Goal: Task Accomplishment & Management: Complete application form

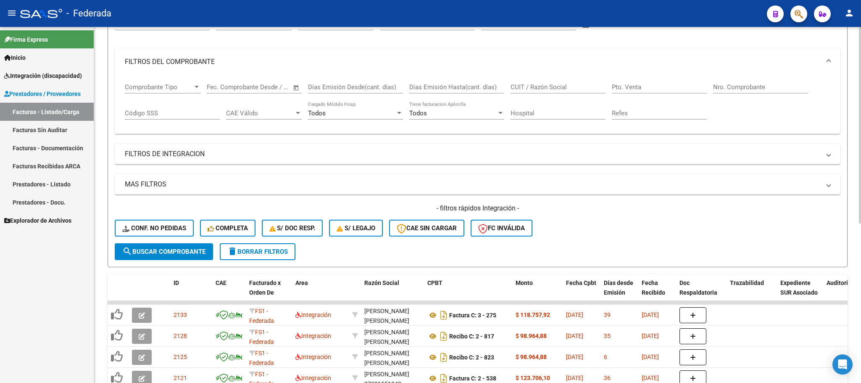
scroll to position [19, 0]
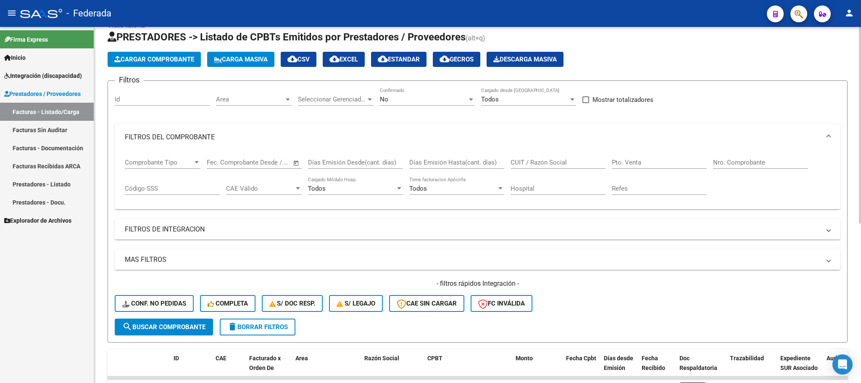
click at [535, 159] on input "CUIT / Razón Social" at bounding box center [558, 162] width 95 height 8
paste input "[PERSON_NAME]"
type input "[PERSON_NAME]"
click at [207, 321] on button "search Buscar Comprobante" at bounding box center [164, 326] width 98 height 17
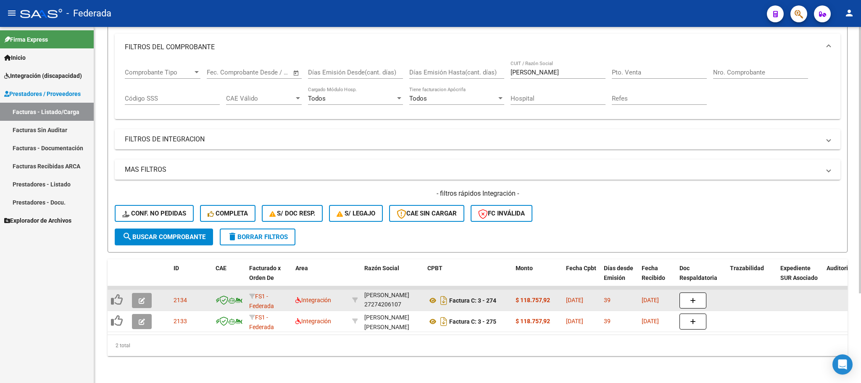
scroll to position [21, 0]
click at [384, 292] on div "[PERSON_NAME] [PERSON_NAME] 27274206107" at bounding box center [392, 300] width 56 height 18
copy div "27274206107"
click at [435, 295] on icon at bounding box center [433, 300] width 11 height 10
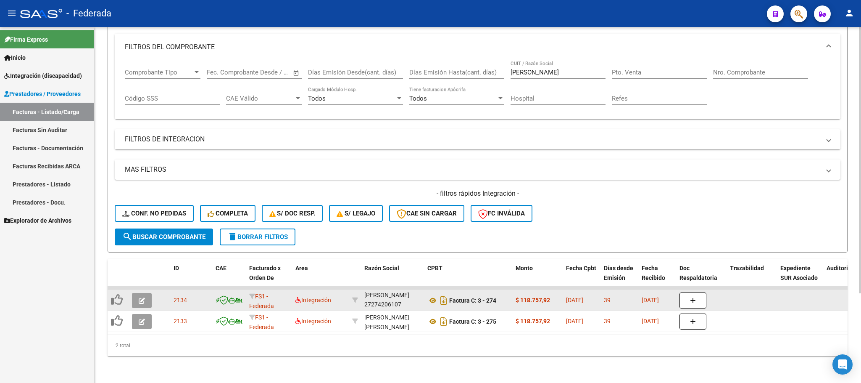
click at [138, 294] on button "button" at bounding box center [142, 300] width 20 height 15
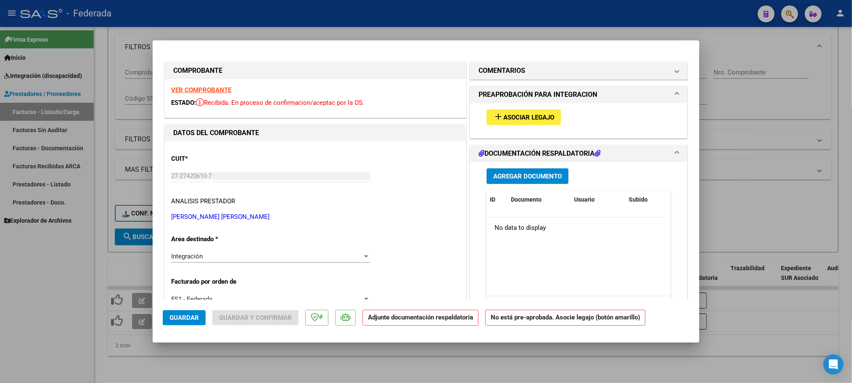
click at [504, 113] on span "Asociar Legajo" at bounding box center [528, 117] width 51 height 8
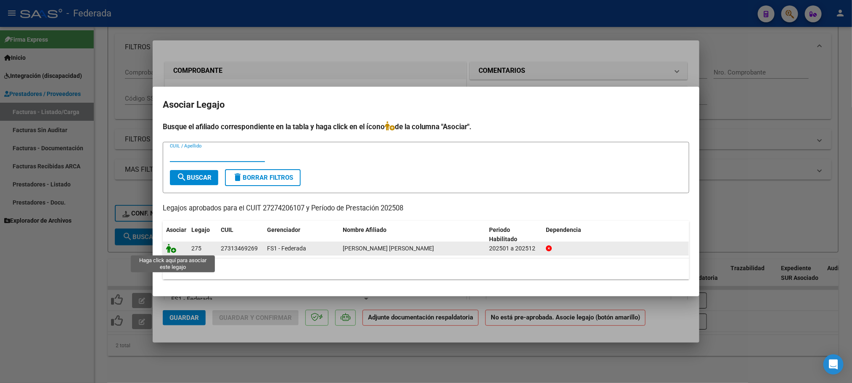
click at [174, 245] on icon at bounding box center [171, 247] width 10 height 9
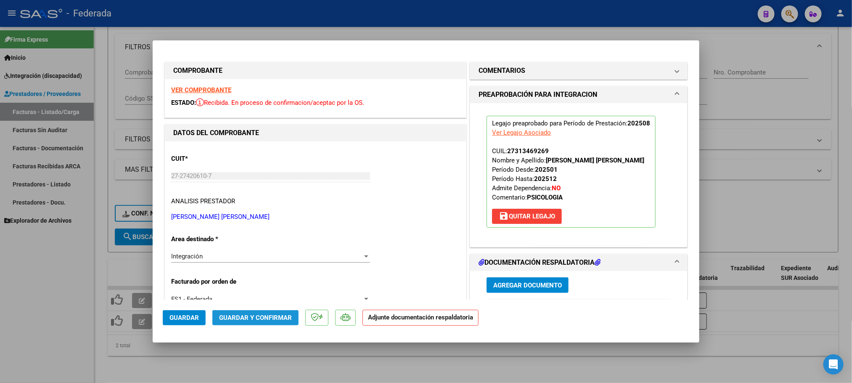
click at [258, 318] on span "Guardar y Confirmar" at bounding box center [255, 318] width 73 height 8
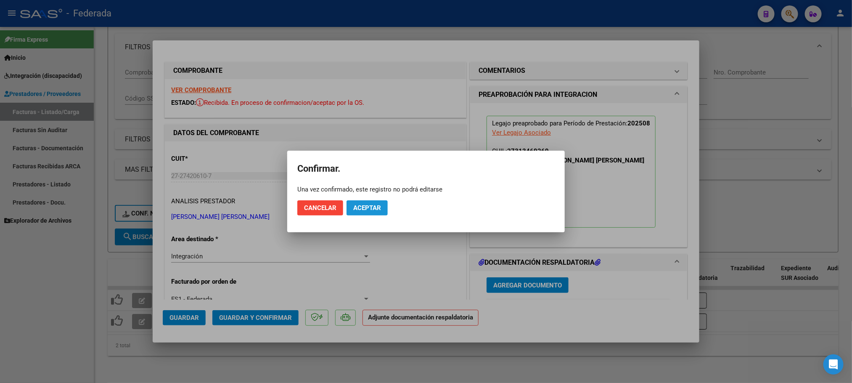
click at [364, 208] on span "Aceptar" at bounding box center [367, 208] width 28 height 8
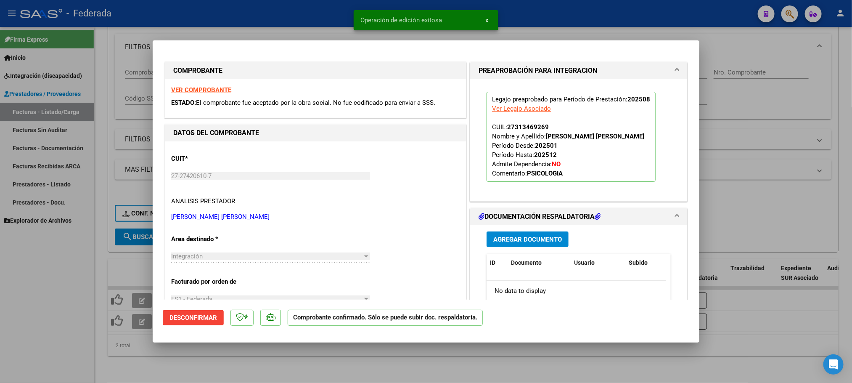
click at [213, 345] on div at bounding box center [426, 191] width 852 height 383
type input "$ 0,00"
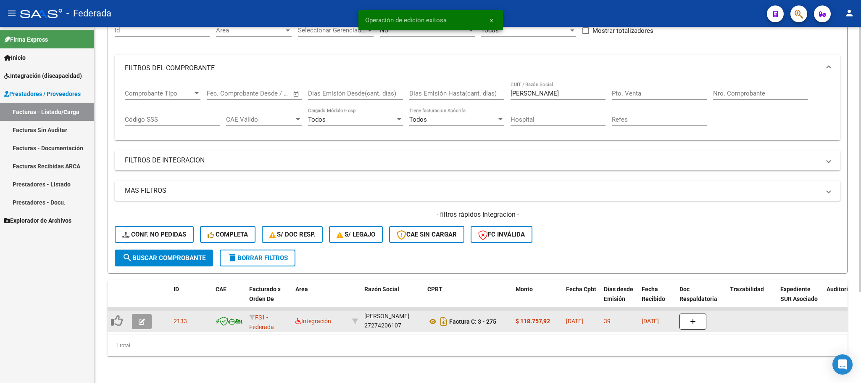
scroll to position [99, 0]
click at [120, 314] on icon at bounding box center [117, 320] width 12 height 12
click at [145, 316] on button "button" at bounding box center [142, 321] width 20 height 15
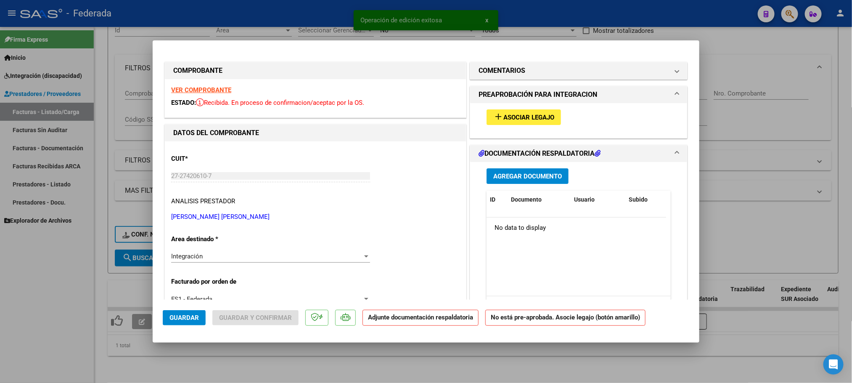
click at [506, 122] on button "add Asociar Legajo" at bounding box center [523, 117] width 74 height 16
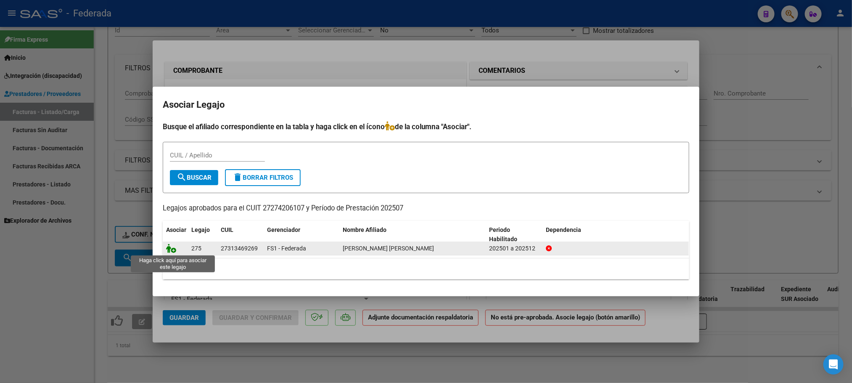
click at [169, 248] on icon at bounding box center [171, 247] width 10 height 9
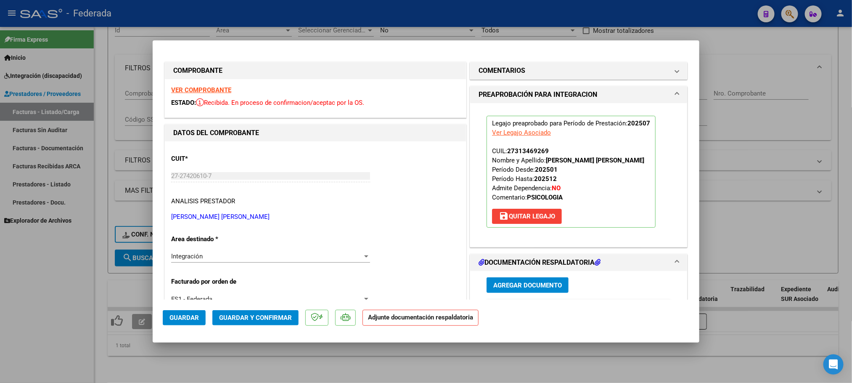
click at [271, 318] on span "Guardar y Confirmar" at bounding box center [255, 318] width 73 height 8
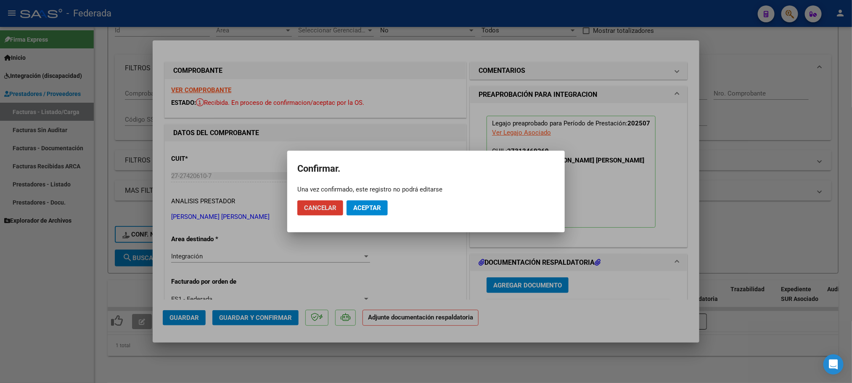
click at [364, 207] on span "Aceptar" at bounding box center [367, 208] width 28 height 8
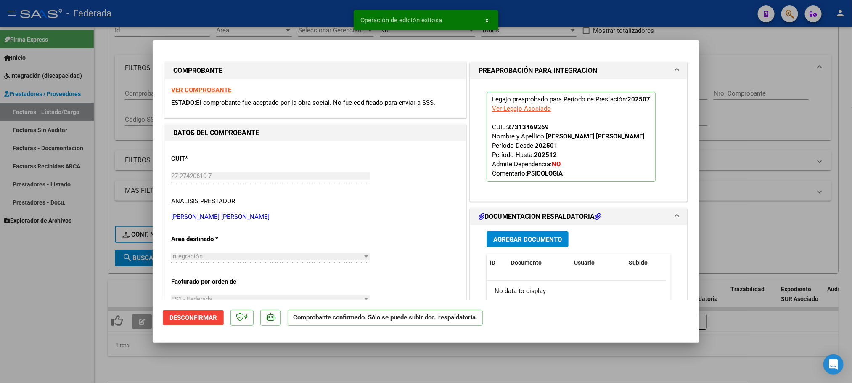
click at [328, 358] on div at bounding box center [426, 191] width 852 height 383
type input "$ 0,00"
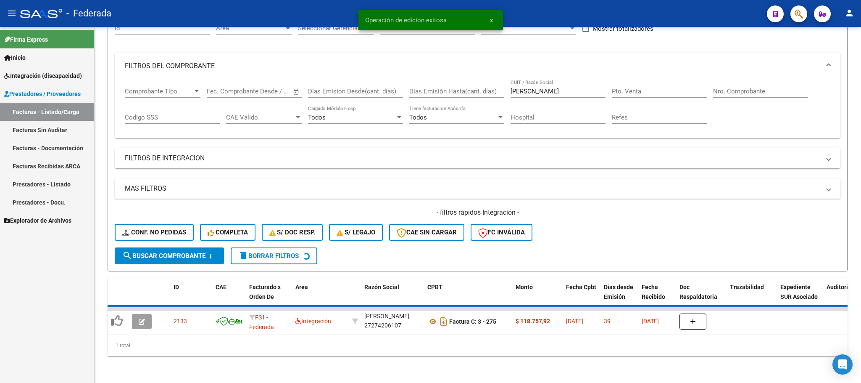
scroll to position [82, 0]
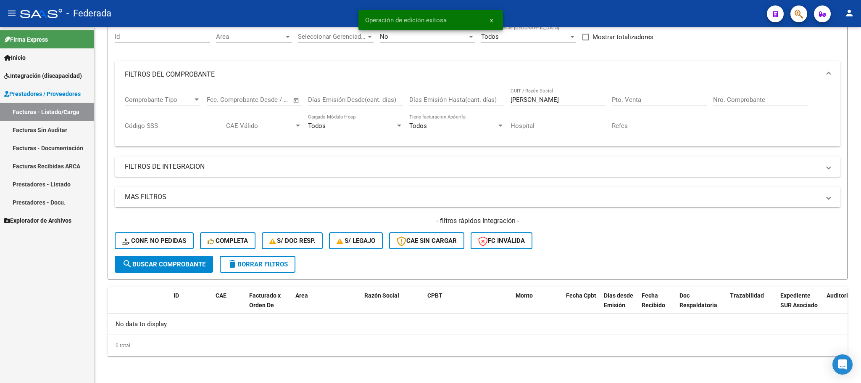
click at [66, 105] on link "Facturas - Listado/Carga" at bounding box center [47, 112] width 94 height 18
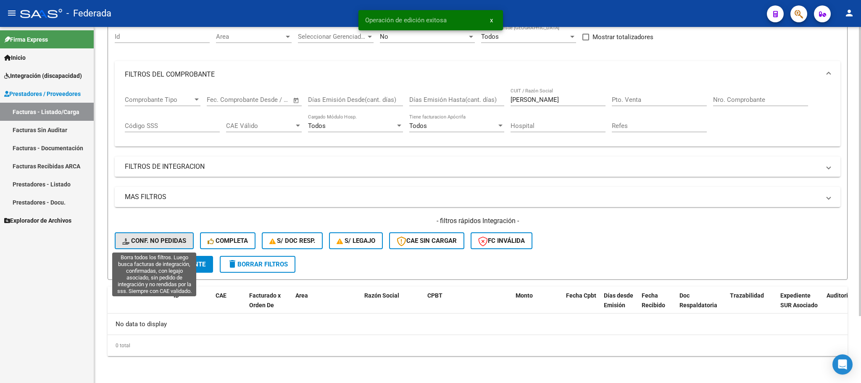
click at [128, 239] on icon at bounding box center [126, 241] width 9 height 6
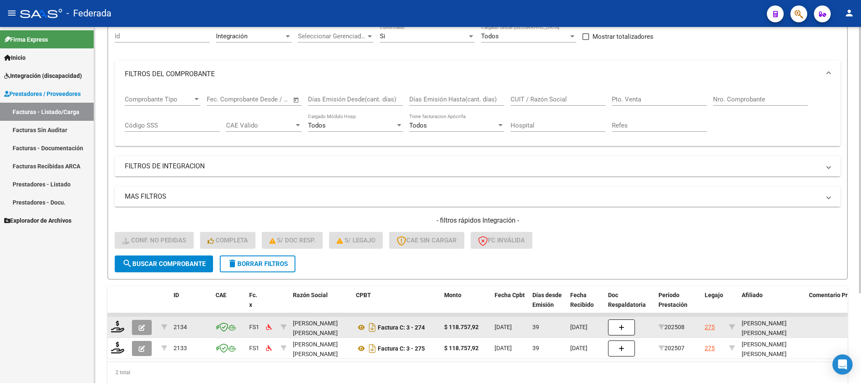
click at [115, 335] on datatable-body-cell at bounding box center [118, 327] width 21 height 21
click at [114, 328] on icon at bounding box center [117, 326] width 13 height 12
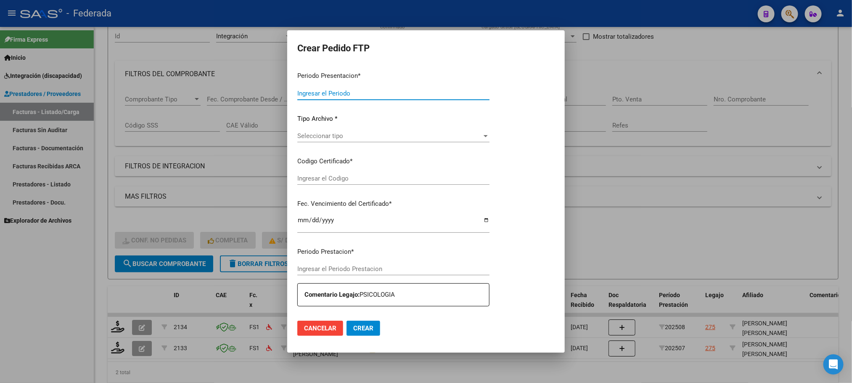
type input "202509"
type input "202508"
type input "$ 118.757,92"
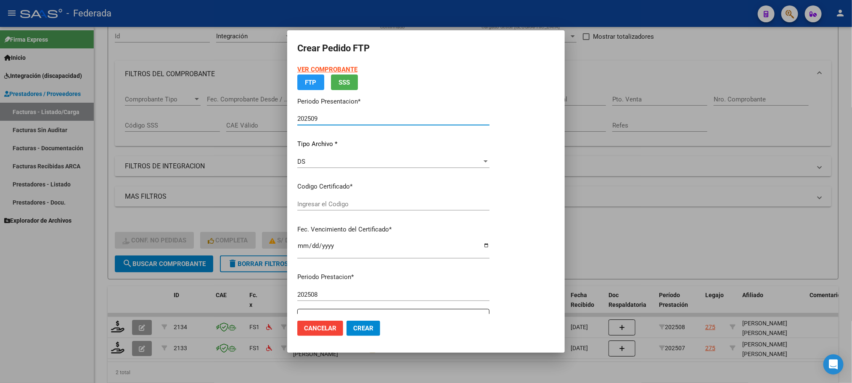
type input "ARG01000313469262023010620290106PPA236"
type input "[DATE]"
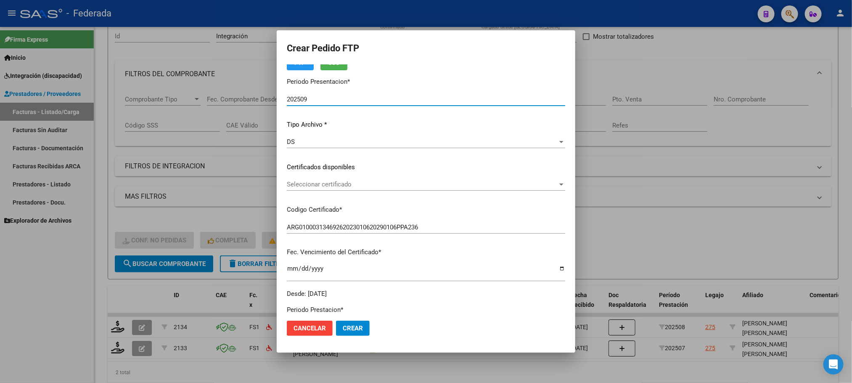
scroll to position [63, 0]
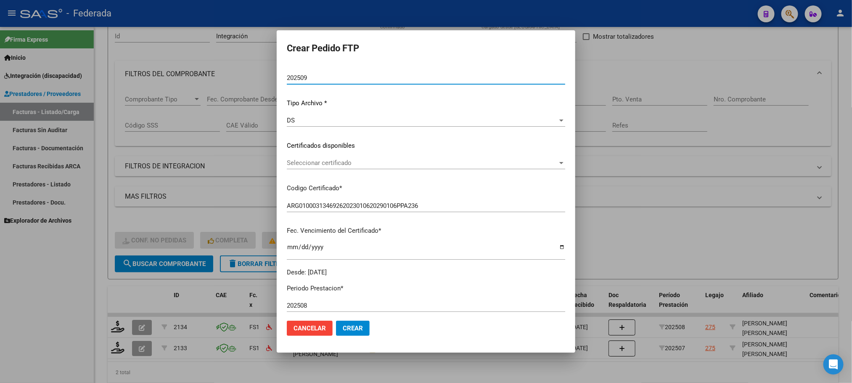
click at [334, 159] on span "Seleccionar certificado" at bounding box center [422, 163] width 271 height 8
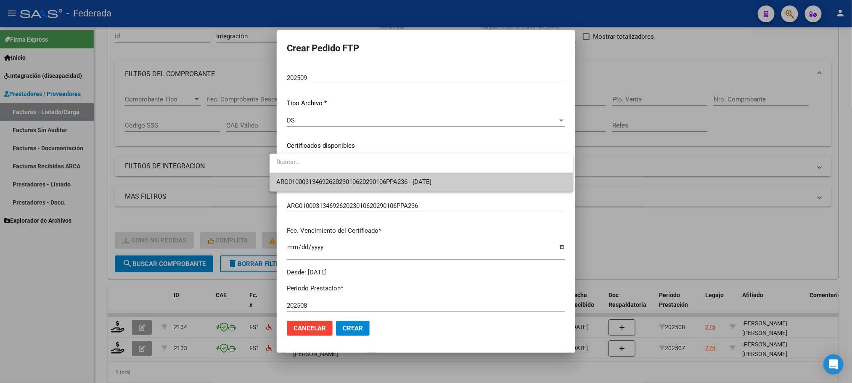
click at [330, 188] on span "ARG01000313469262023010620290106PPA236 - [DATE]" at bounding box center [421, 181] width 290 height 19
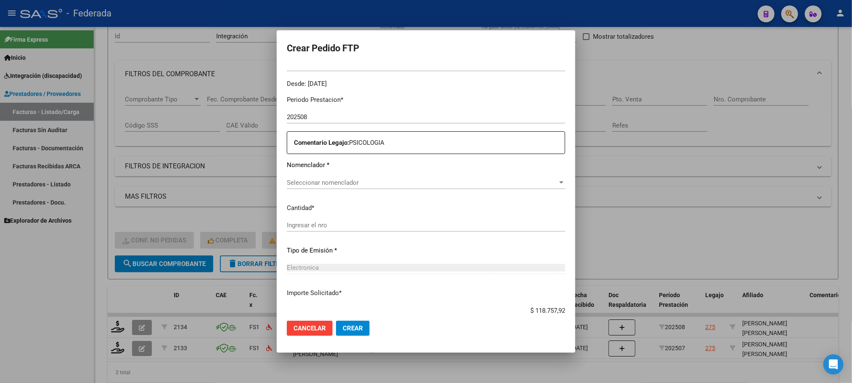
scroll to position [252, 0]
click at [324, 182] on span "Seleccionar nomenclador" at bounding box center [422, 182] width 271 height 8
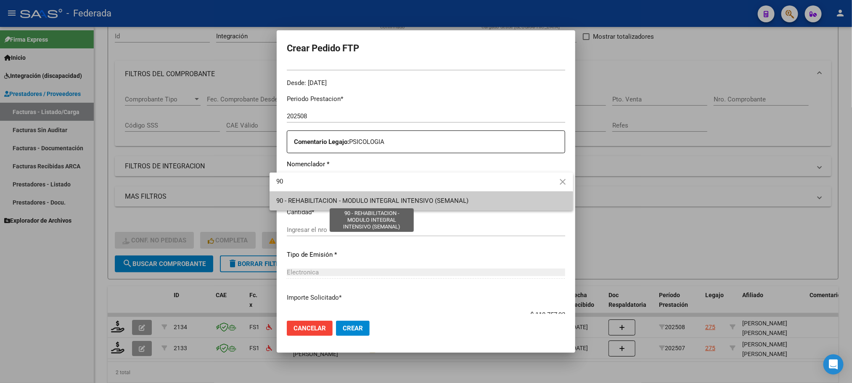
type input "90"
click at [329, 200] on span "90 - REHABILITACION - MODULO INTEGRAL INTENSIVO (SEMANAL)" at bounding box center [372, 201] width 192 height 8
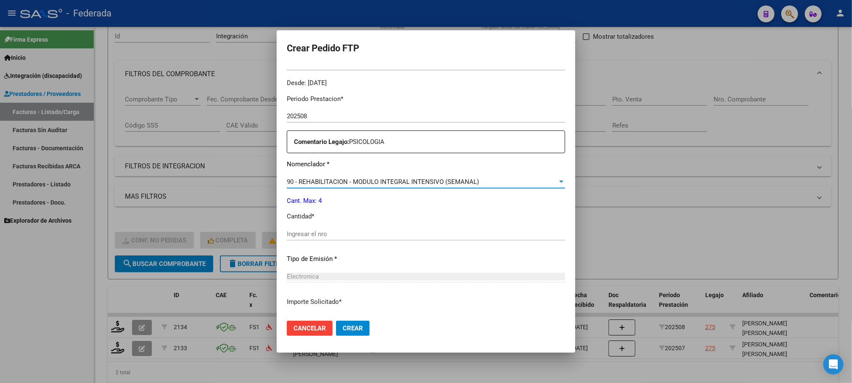
click at [322, 230] on input "Ingresar el nro" at bounding box center [426, 234] width 278 height 8
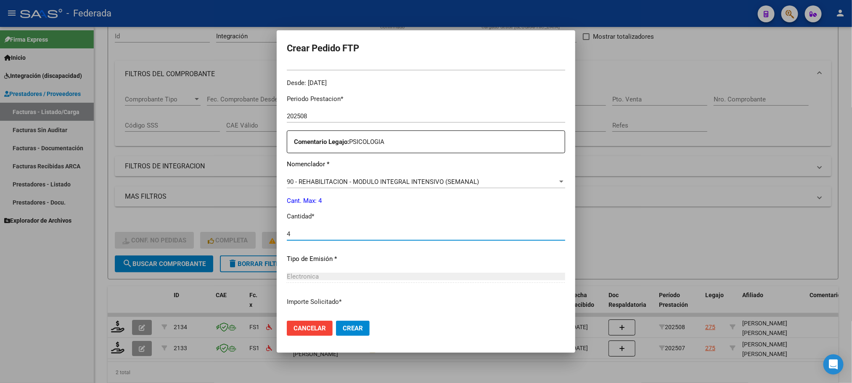
type input "4"
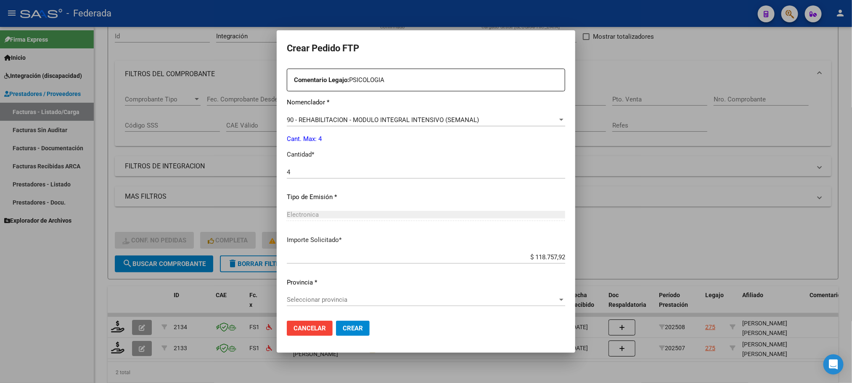
click at [322, 295] on div "Seleccionar provincia Seleccionar provincia" at bounding box center [426, 299] width 278 height 13
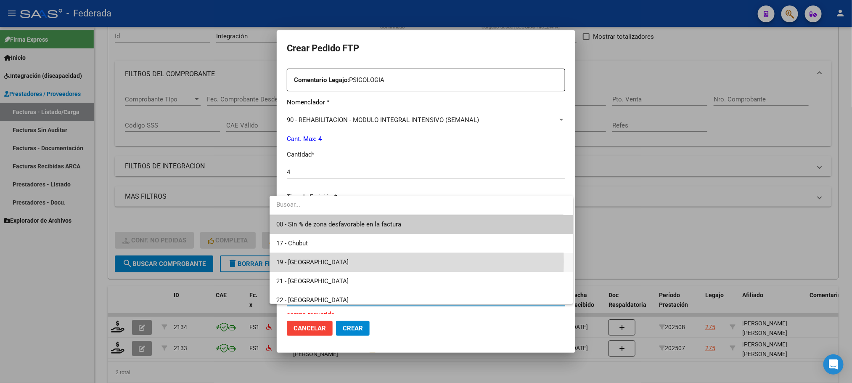
click at [318, 261] on span "19 - [GEOGRAPHIC_DATA]" at bounding box center [421, 262] width 290 height 19
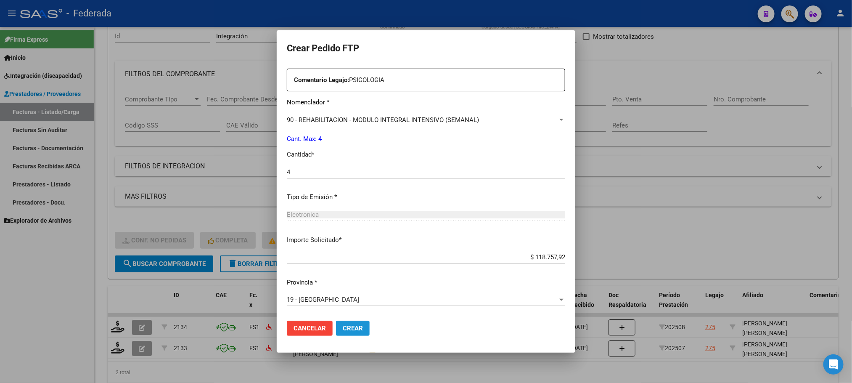
click at [343, 327] on span "Crear" at bounding box center [353, 328] width 20 height 8
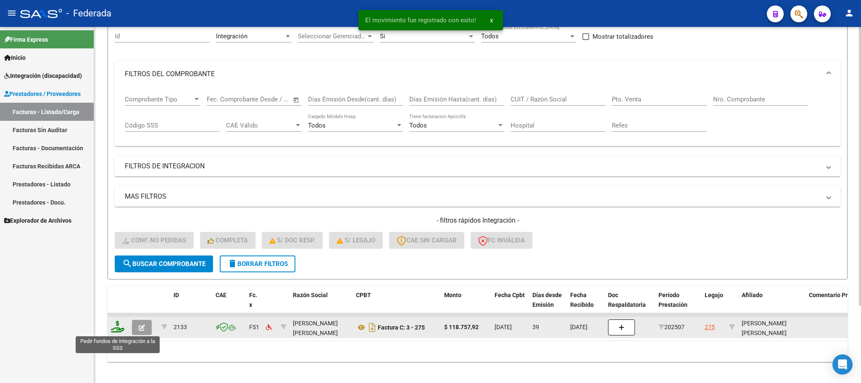
click at [119, 327] on icon at bounding box center [117, 326] width 13 height 12
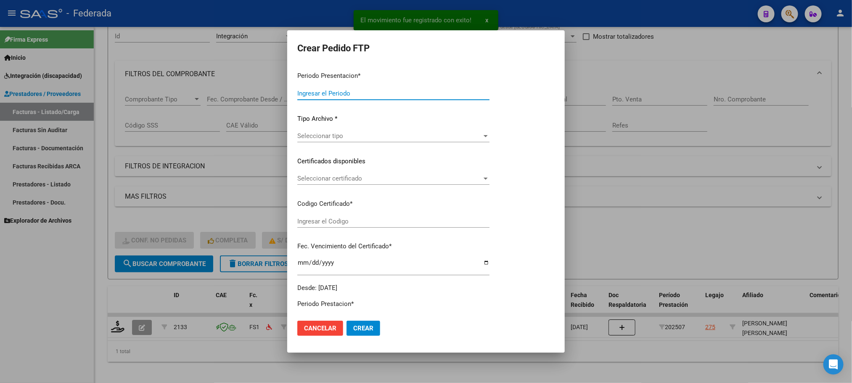
type input "202509"
type input "202507"
type input "$ 118.757,92"
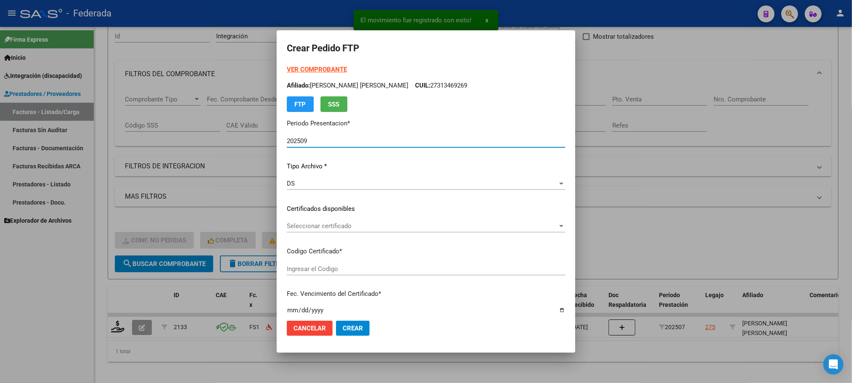
type input "ARG01000313469262023010620290106PPA236"
type input "[DATE]"
click at [313, 221] on div "Seleccionar certificado Seleccionar certificado" at bounding box center [426, 225] width 278 height 13
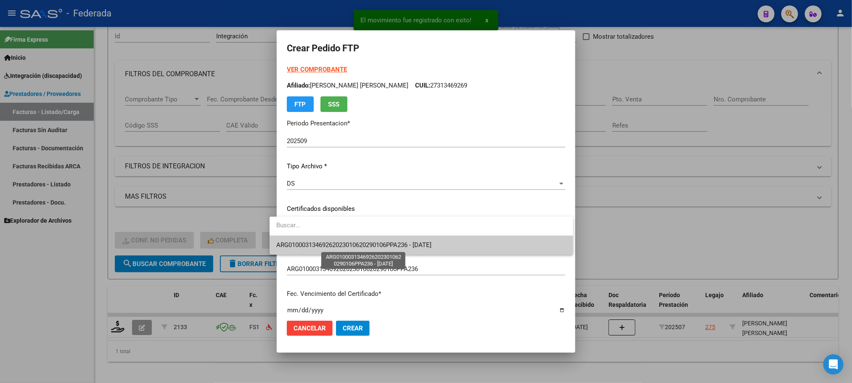
click at [315, 241] on span "ARG01000313469262023010620290106PPA236 - [DATE]" at bounding box center [353, 245] width 155 height 8
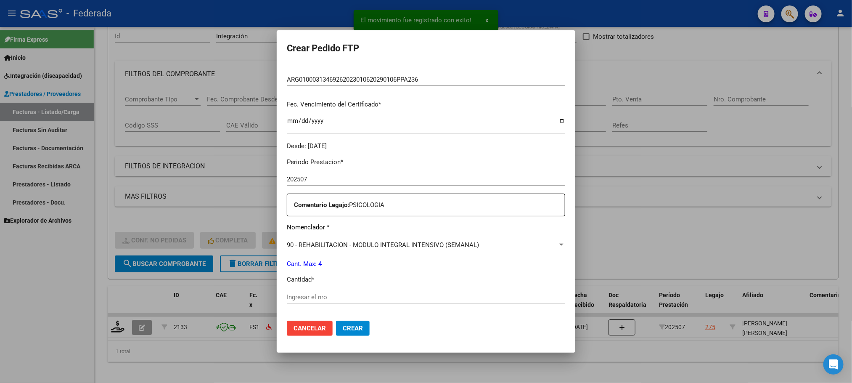
scroll to position [252, 0]
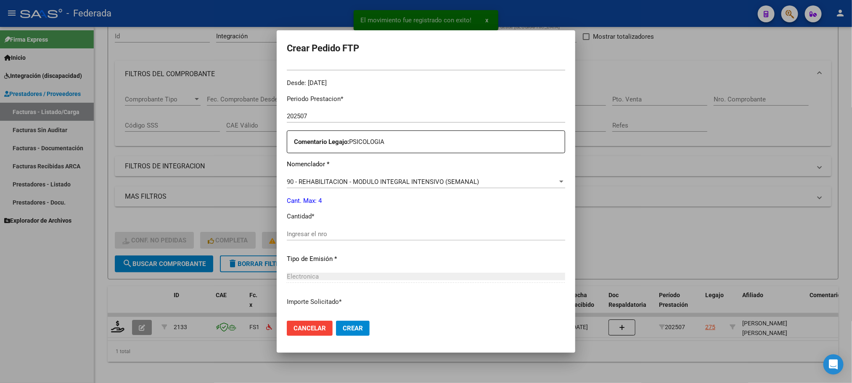
click at [313, 235] on input "Ingresar el nro" at bounding box center [426, 234] width 278 height 8
type input "4"
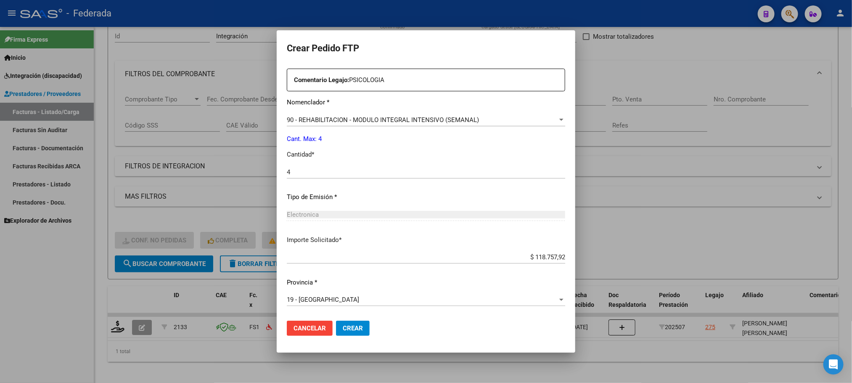
click at [343, 330] on span "Crear" at bounding box center [353, 328] width 20 height 8
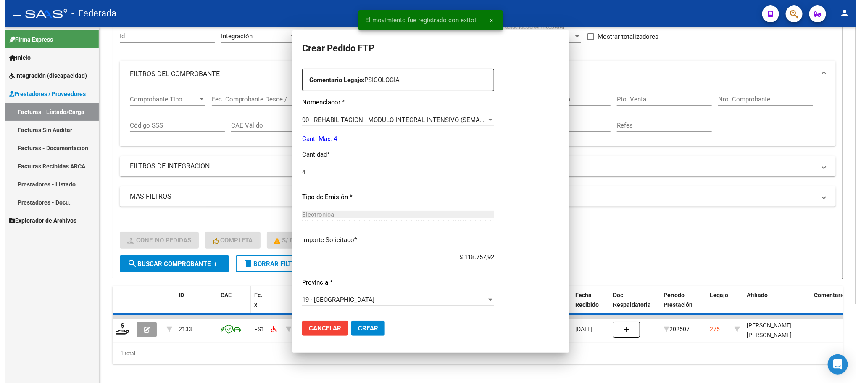
scroll to position [0, 0]
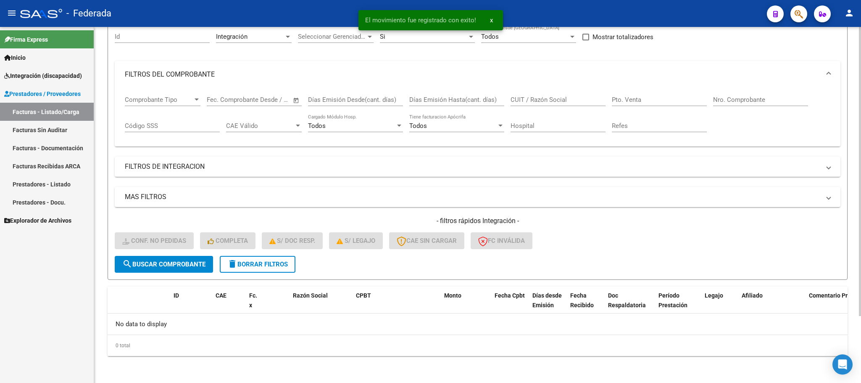
click at [250, 264] on span "delete Borrar Filtros" at bounding box center [257, 264] width 61 height 8
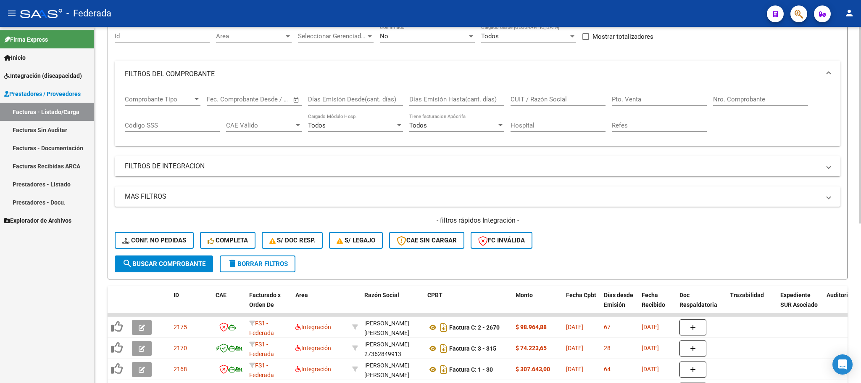
scroll to position [272, 0]
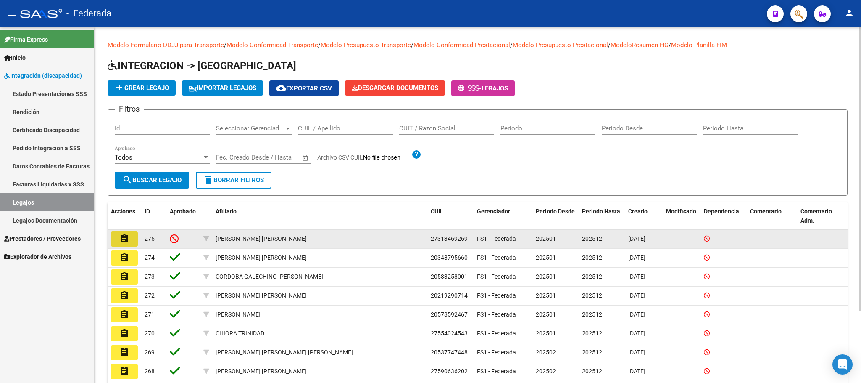
click at [118, 239] on button "assignment" at bounding box center [124, 238] width 27 height 15
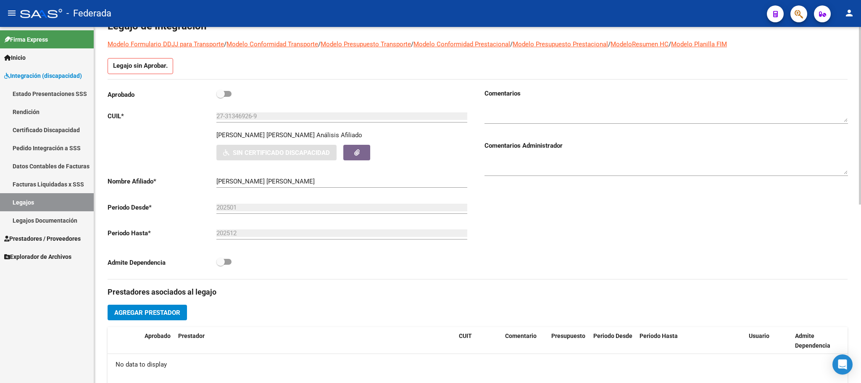
scroll to position [126, 0]
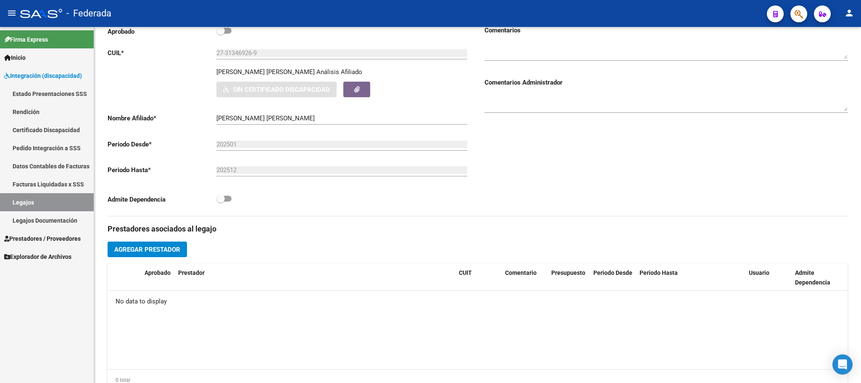
click at [51, 200] on link "Legajos" at bounding box center [47, 202] width 94 height 18
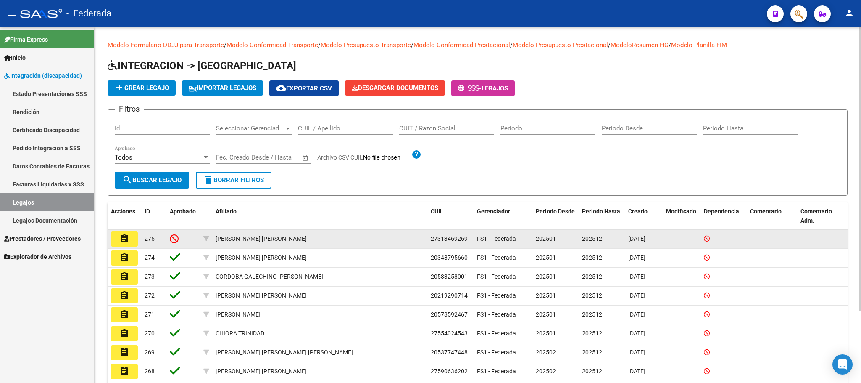
click at [459, 237] on span "27313469269" at bounding box center [449, 238] width 37 height 7
copy span "27313469269"
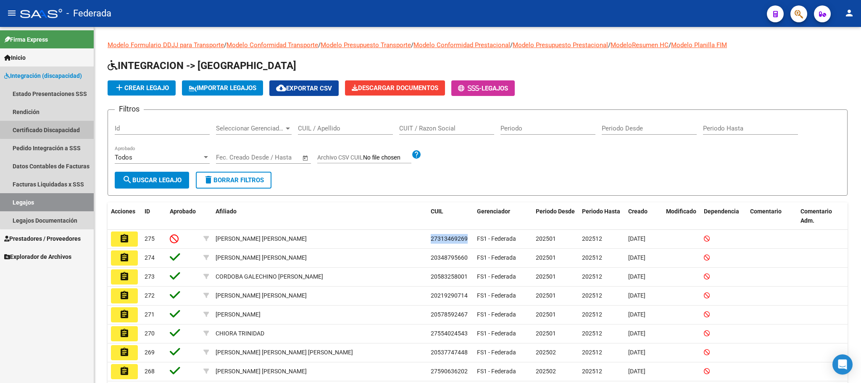
click at [50, 129] on link "Certificado Discapacidad" at bounding box center [47, 130] width 94 height 18
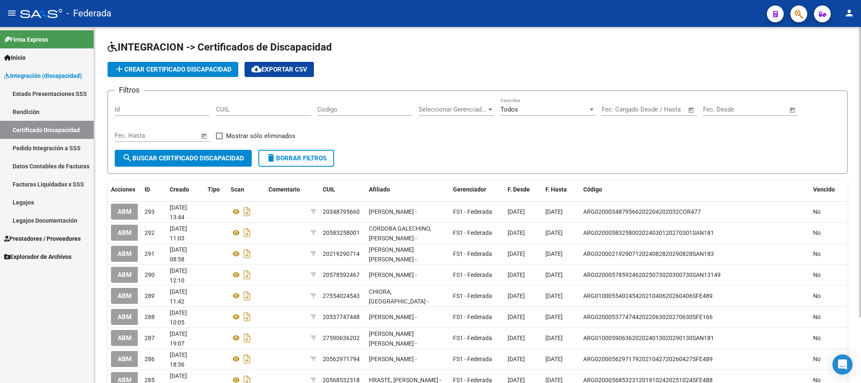
click at [130, 72] on span "add Crear Certificado Discapacidad" at bounding box center [172, 70] width 117 height 8
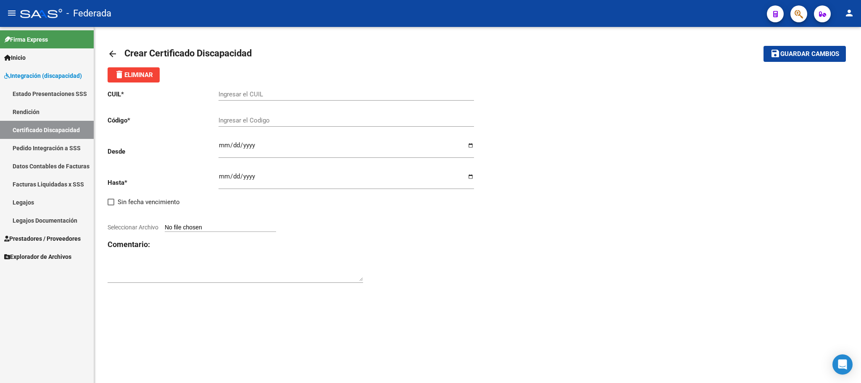
click at [255, 97] on input "Ingresar el CUIL" at bounding box center [347, 94] width 256 height 8
paste input "27-31346926-9"
type input "27-31346926-9"
click at [244, 121] on input "Ingresar el Codigo" at bounding box center [347, 120] width 256 height 8
click at [243, 94] on input "27-31346926-9" at bounding box center [347, 94] width 256 height 8
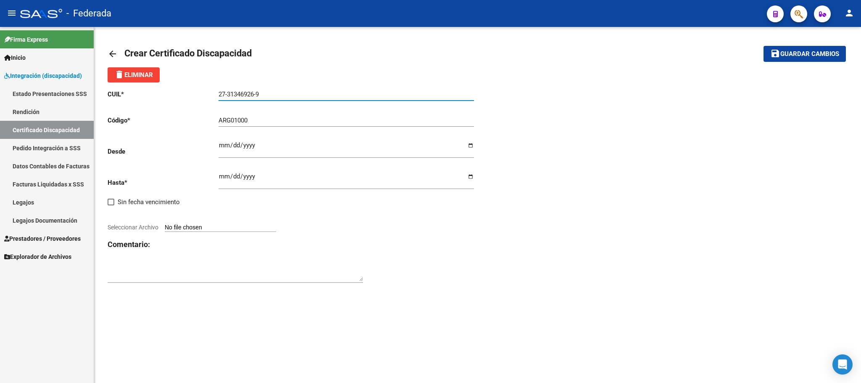
click at [243, 94] on input "27-31346926-9" at bounding box center [347, 94] width 256 height 8
click at [271, 120] on input "ARG01000" at bounding box center [347, 120] width 256 height 8
paste input "31346926"
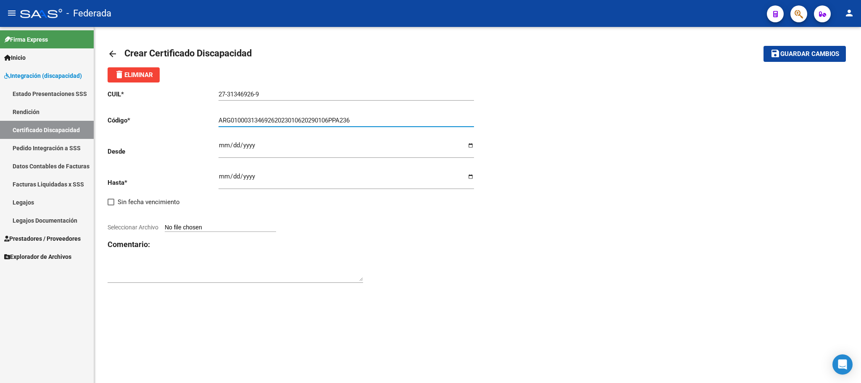
type input "ARG01000313469262023010620290106PPA236"
click at [219, 145] on input "Ingresar fec. Desde" at bounding box center [347, 148] width 256 height 13
type input "2023-01-06"
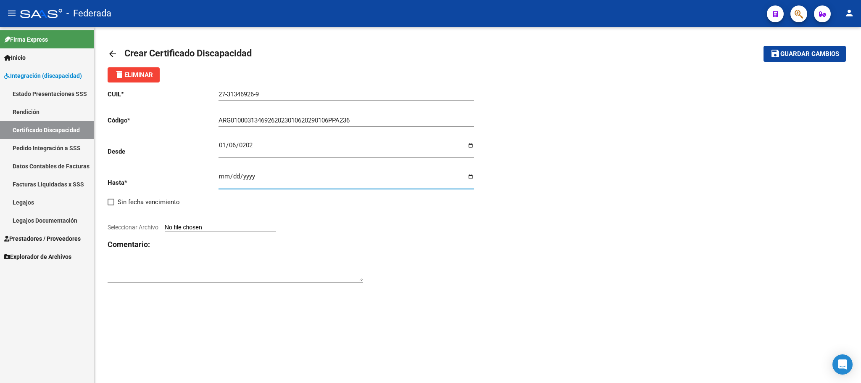
click at [222, 178] on input "Ingresar fec. Hasta" at bounding box center [347, 179] width 256 height 13
type input "[DATE]"
click at [419, 237] on div "CUIL * 27-31346926-9 Ingresar el CUIL Código * ARG01000313469262023010620290106…" at bounding box center [293, 186] width 370 height 208
click at [276, 231] on input "Seleccionar Archivo" at bounding box center [220, 228] width 111 height 8
type input "C:\fakepath\CUD GUTIERREZ.pdf"
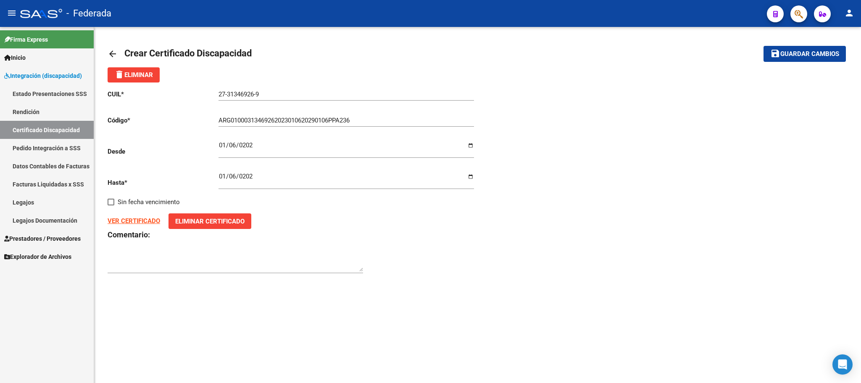
click at [811, 52] on span "Guardar cambios" at bounding box center [810, 54] width 59 height 8
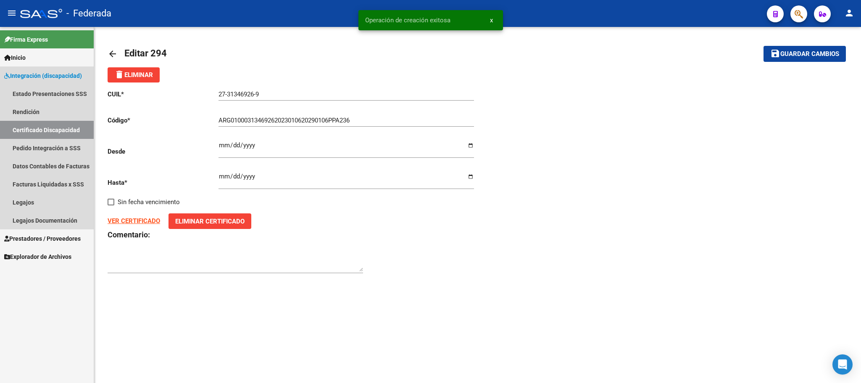
click at [43, 130] on link "Certificado Discapacidad" at bounding box center [47, 130] width 94 height 18
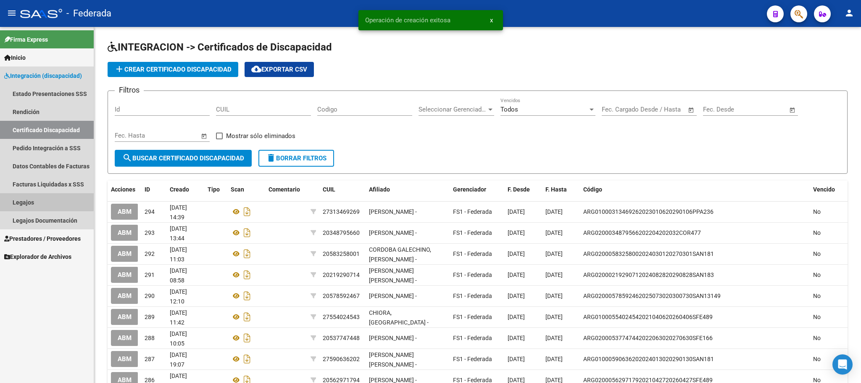
click at [27, 199] on link "Legajos" at bounding box center [47, 202] width 94 height 18
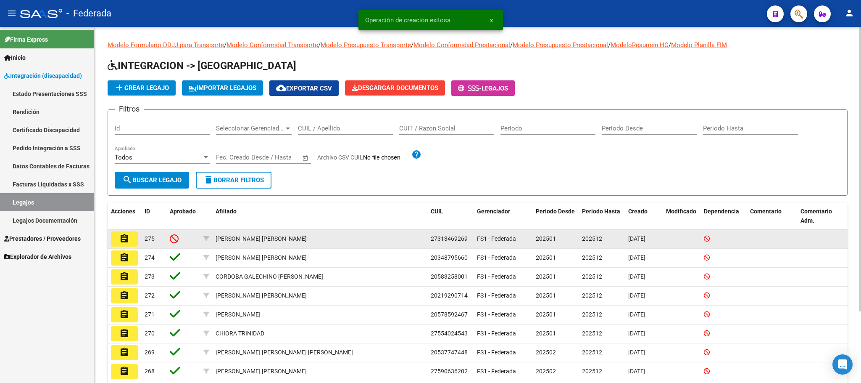
click at [127, 238] on mat-icon "assignment" at bounding box center [124, 238] width 10 height 10
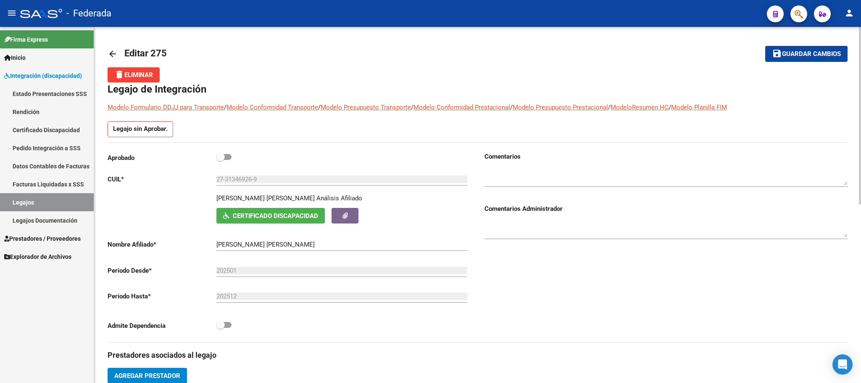
click at [224, 154] on span at bounding box center [220, 157] width 8 height 8
click at [221, 160] on input "checkbox" at bounding box center [220, 160] width 0 height 0
checkbox input "true"
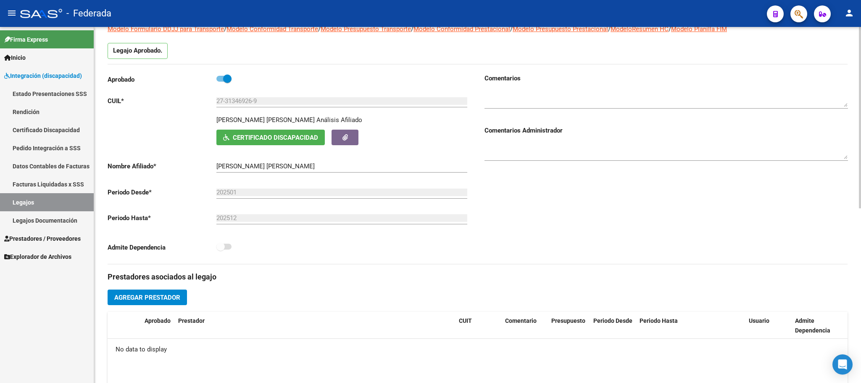
scroll to position [252, 0]
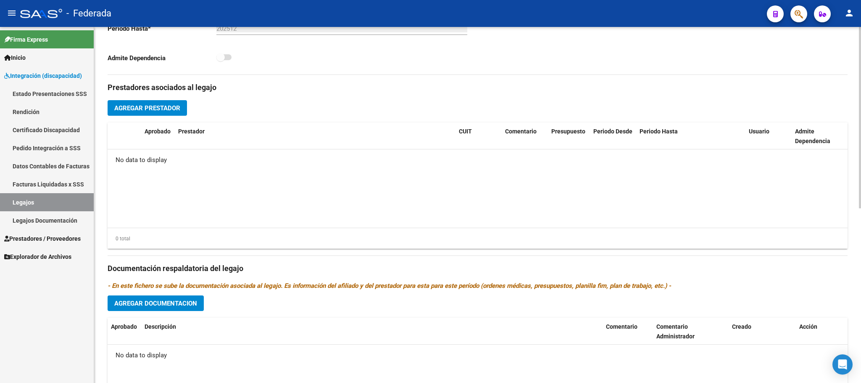
click at [172, 108] on span "Agregar Prestador" at bounding box center [147, 108] width 66 height 8
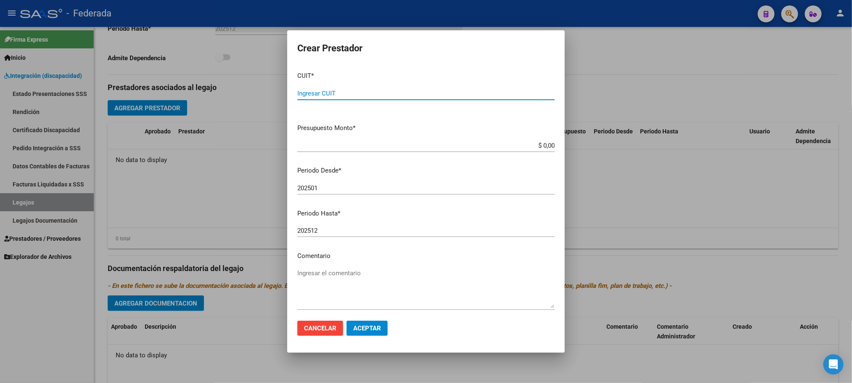
paste input "27-27420610-7"
type input "27-27420610-7"
click at [317, 269] on textarea "Ingresar el comentario" at bounding box center [425, 288] width 257 height 40
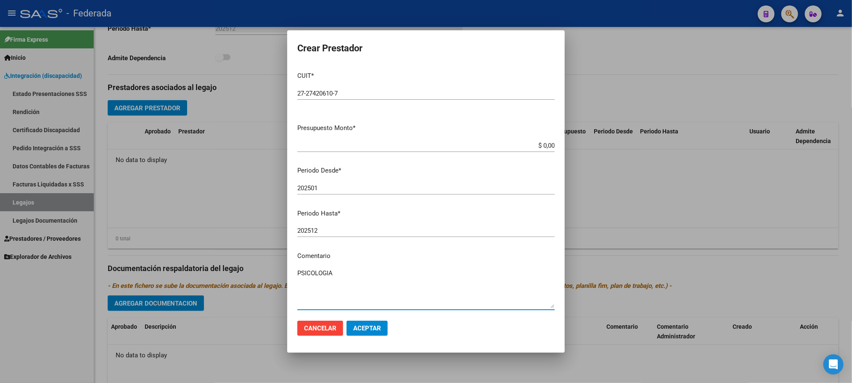
type textarea "PSICOLOGIA"
click at [366, 333] on button "Aceptar" at bounding box center [366, 327] width 41 height 15
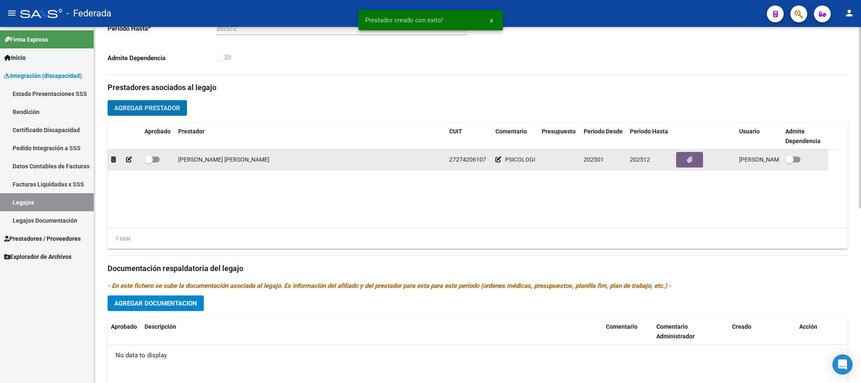
click at [153, 162] on span at bounding box center [152, 159] width 15 height 6
click at [149, 163] on input "checkbox" at bounding box center [148, 162] width 0 height 0
checkbox input "true"
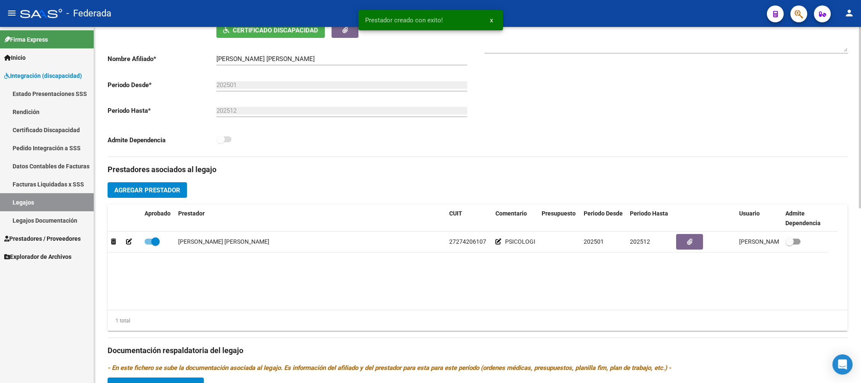
scroll to position [0, 0]
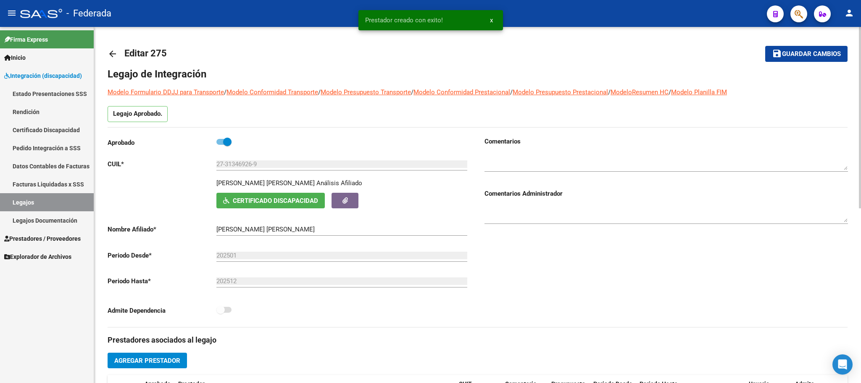
click at [773, 55] on mat-icon "save" at bounding box center [777, 53] width 10 height 10
click at [61, 197] on link "Legajos" at bounding box center [47, 202] width 94 height 18
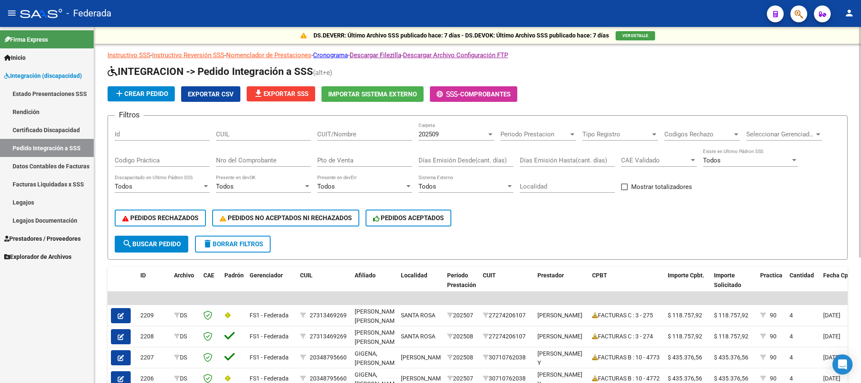
click at [627, 187] on span at bounding box center [624, 186] width 7 height 7
click at [625, 190] on input "Mostrar totalizadores" at bounding box center [624, 190] width 0 height 0
checkbox input "true"
click at [169, 244] on span "search Buscar Pedido" at bounding box center [151, 244] width 58 height 8
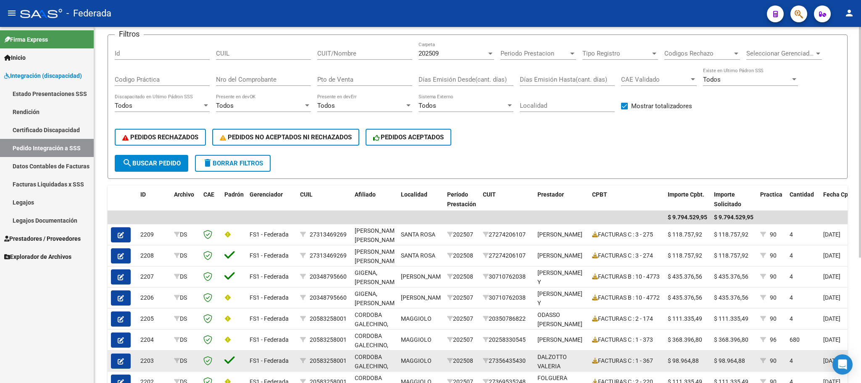
scroll to position [189, 0]
